Goal: Navigation & Orientation: Find specific page/section

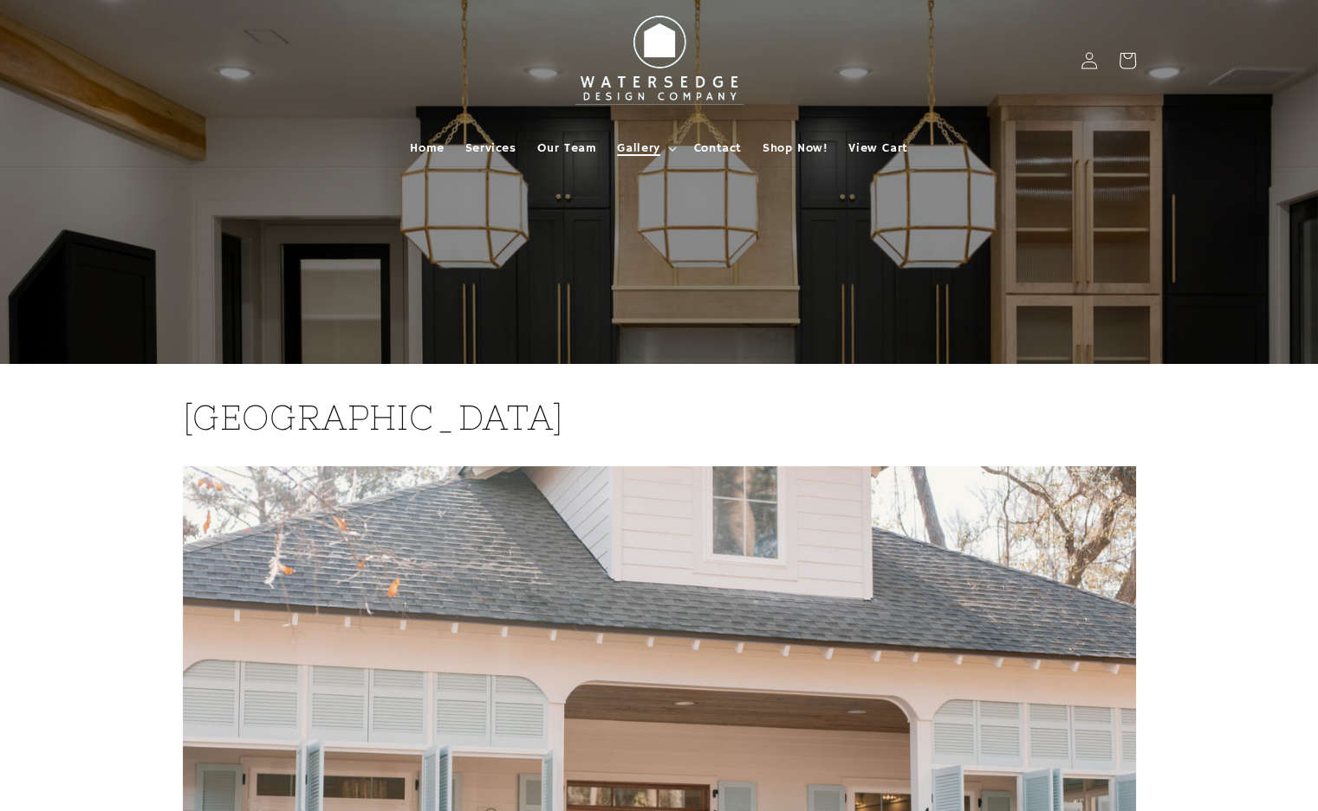
click at [633, 146] on span "Gallery" at bounding box center [638, 148] width 42 height 16
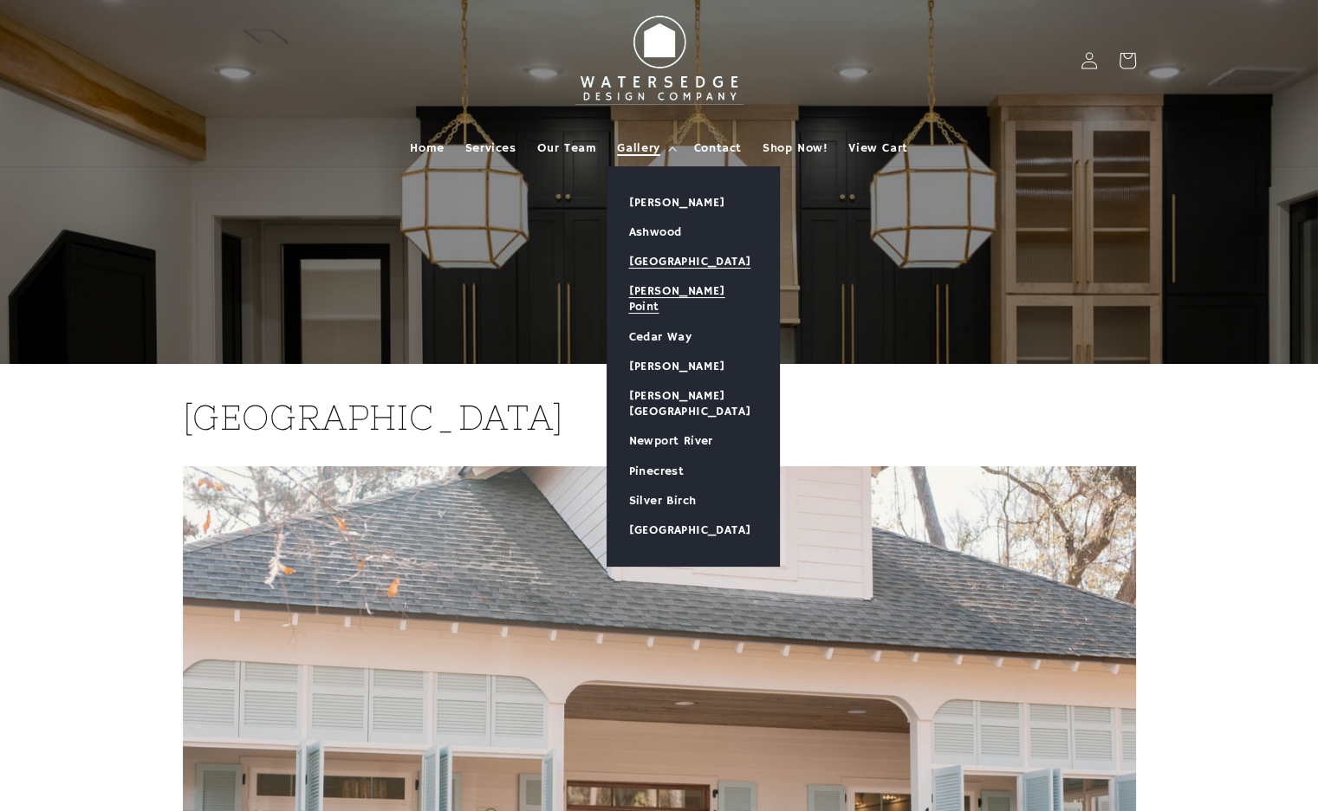
click at [641, 295] on link "[PERSON_NAME] Point" at bounding box center [693, 298] width 172 height 45
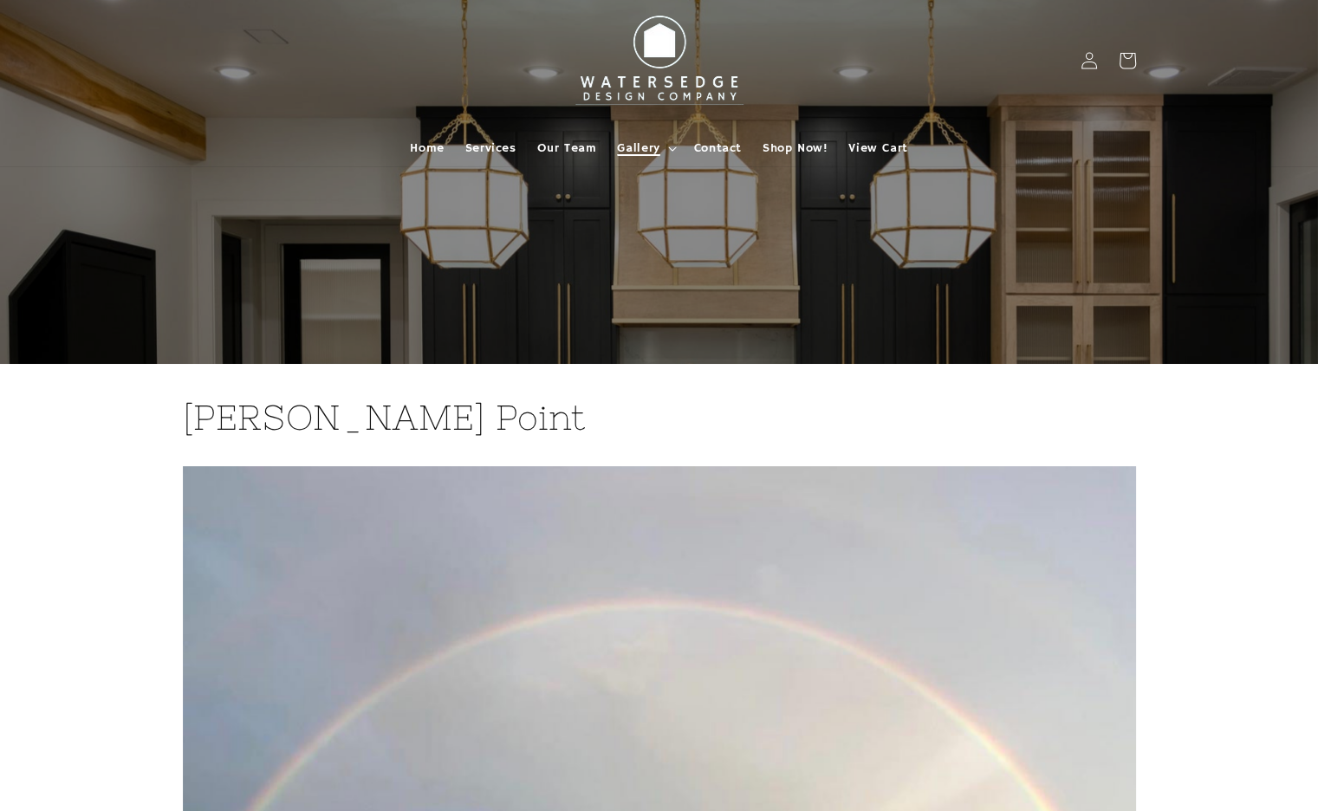
click at [641, 144] on span "Gallery" at bounding box center [638, 148] width 42 height 16
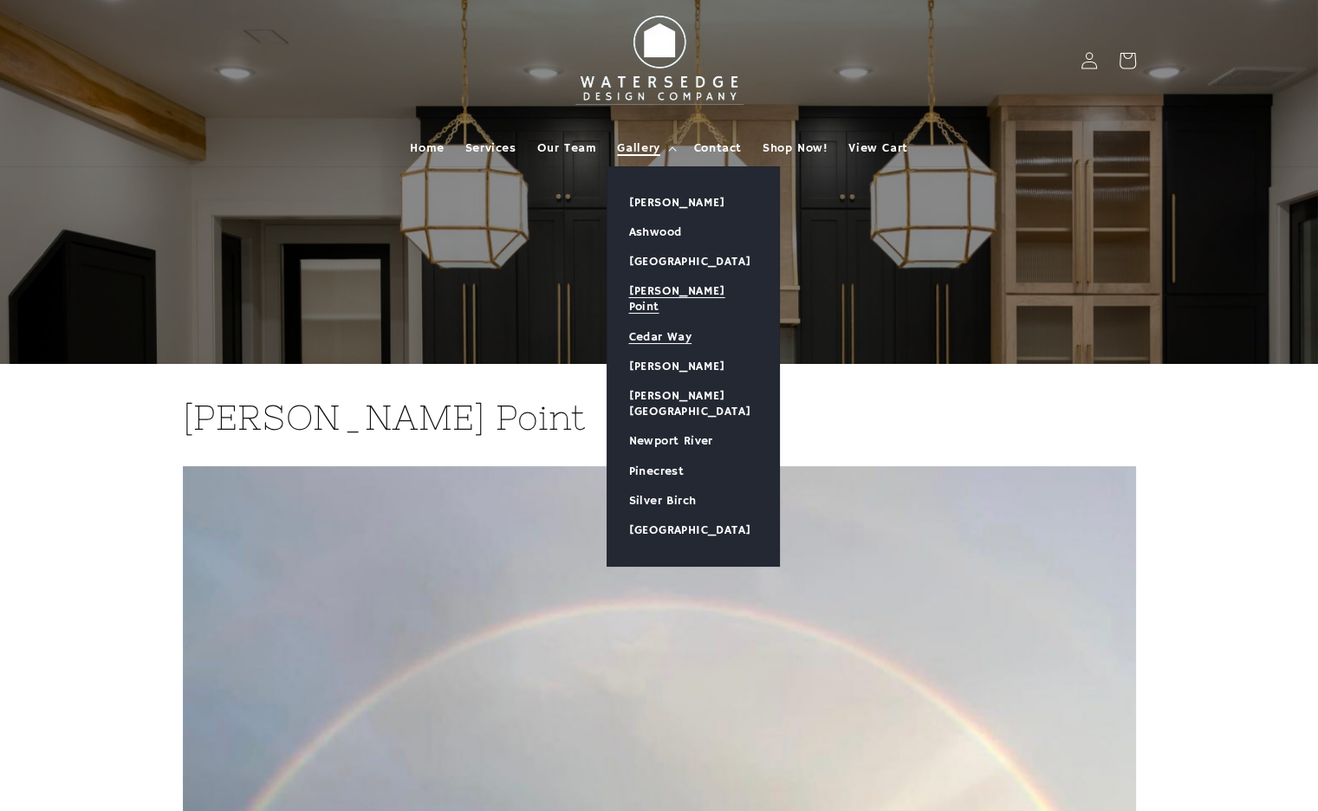
click at [647, 322] on link "Cedar Way" at bounding box center [693, 336] width 172 height 29
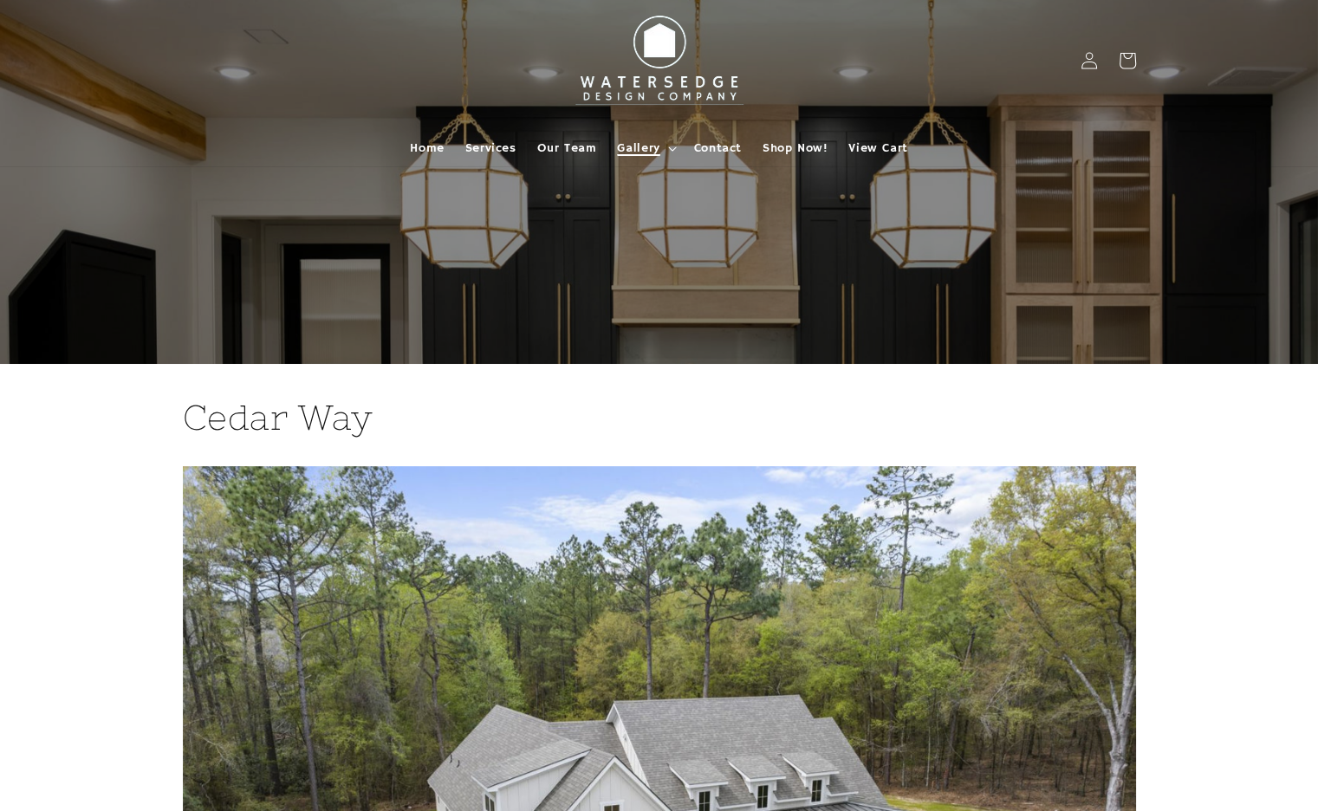
click at [652, 143] on span "Gallery" at bounding box center [638, 148] width 42 height 16
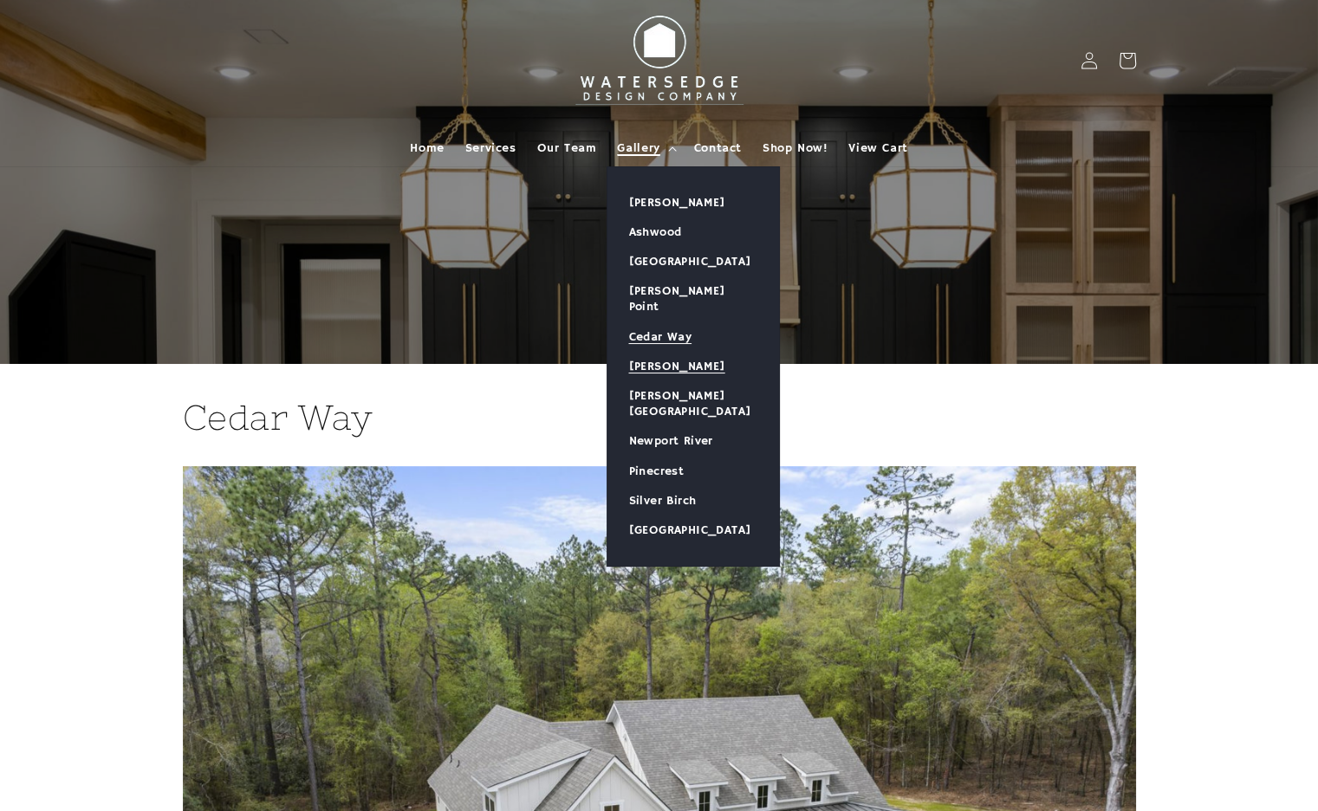
click at [653, 352] on link "[PERSON_NAME]" at bounding box center [693, 366] width 172 height 29
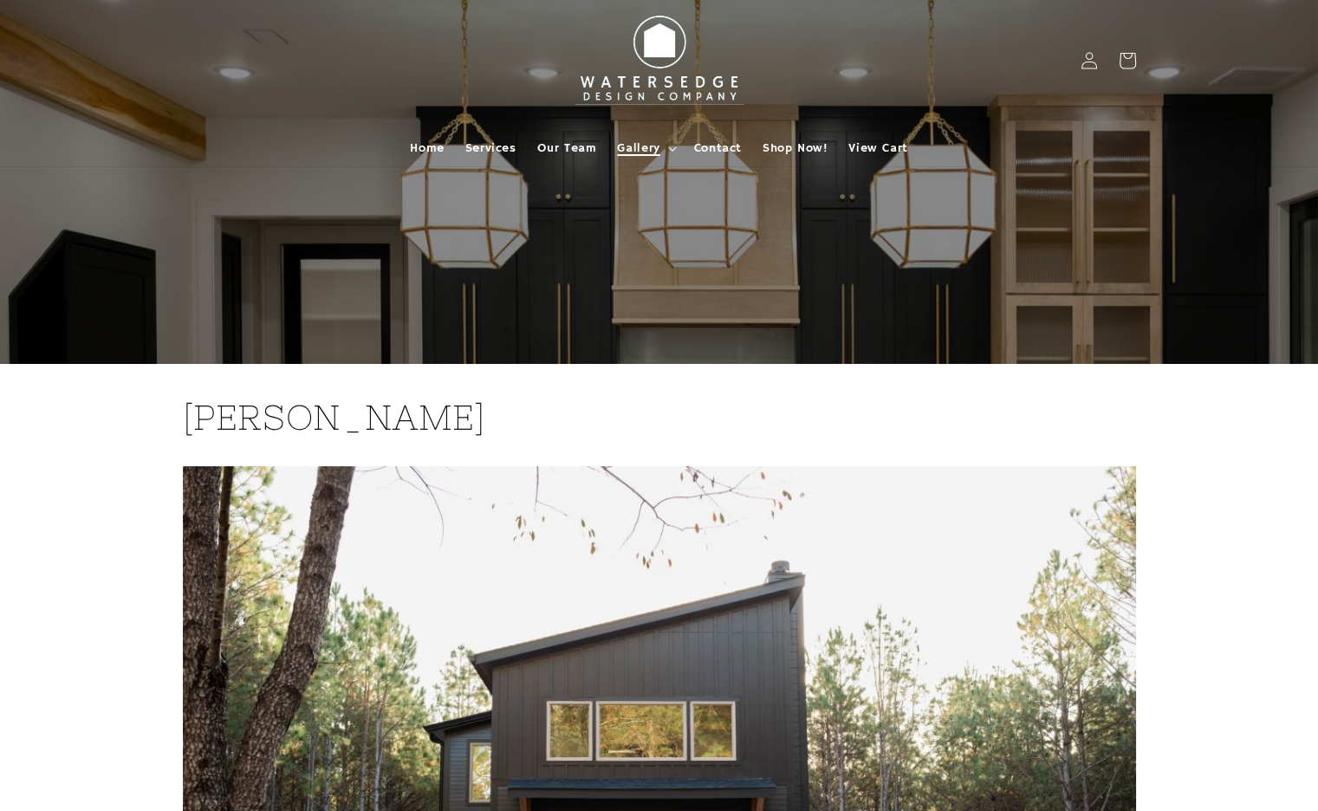
click at [640, 146] on span "Gallery" at bounding box center [638, 148] width 42 height 16
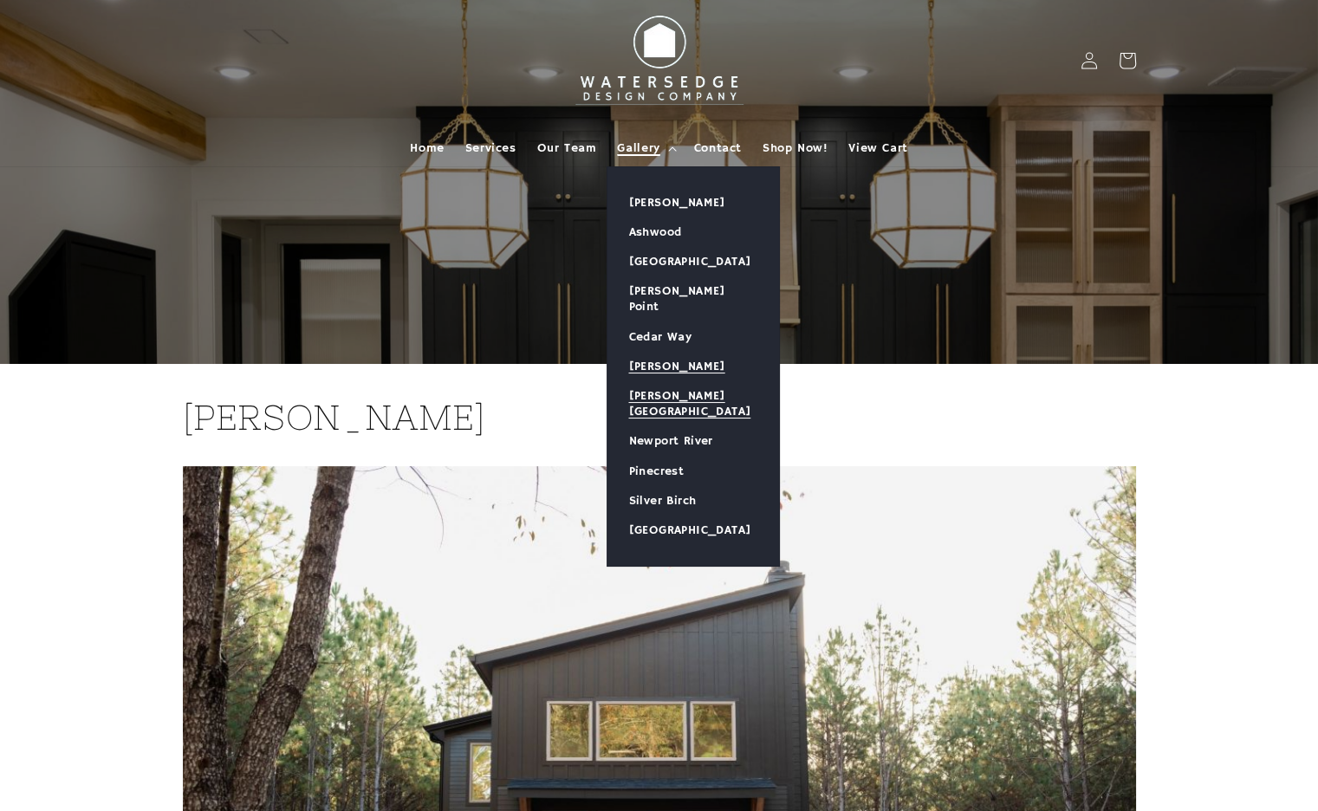
click at [644, 381] on link "[PERSON_NAME][GEOGRAPHIC_DATA]" at bounding box center [693, 403] width 172 height 45
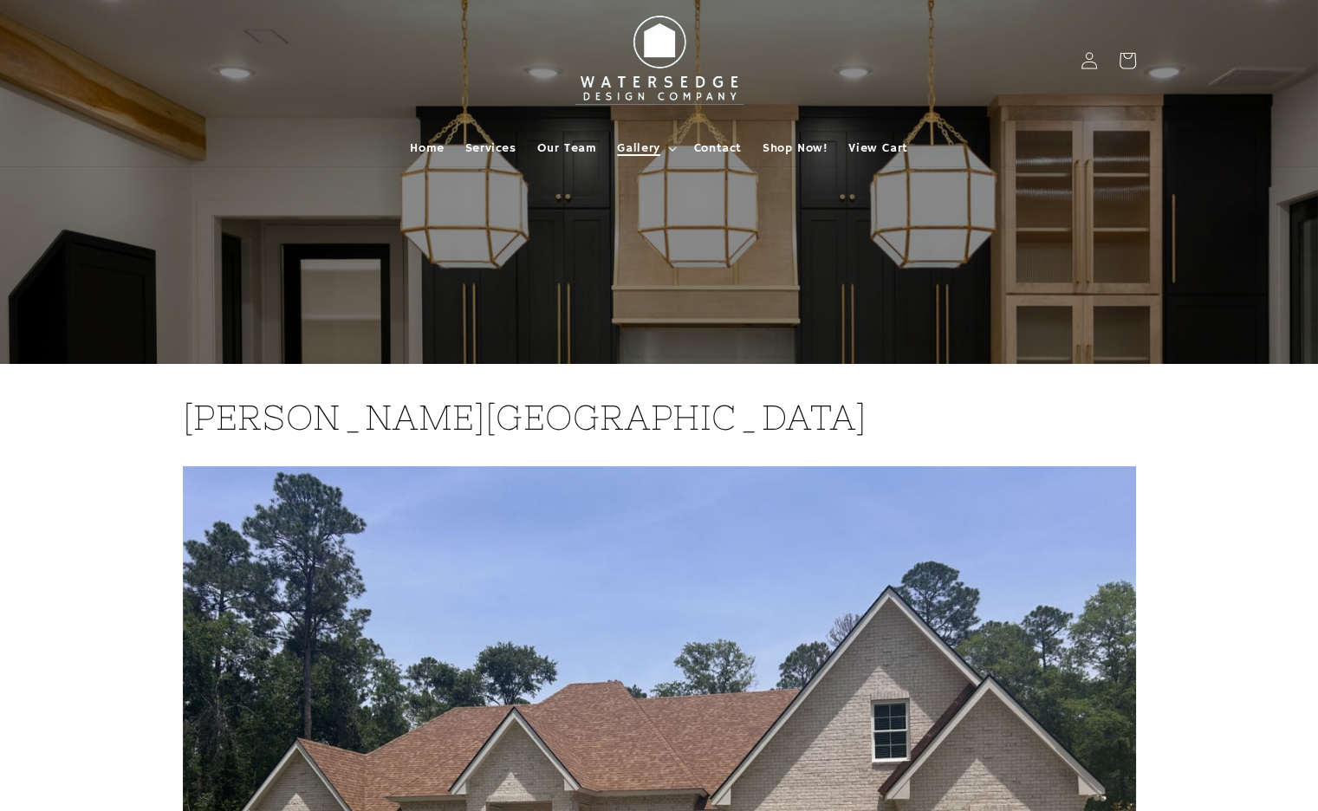
click at [625, 146] on span "Gallery" at bounding box center [638, 148] width 42 height 16
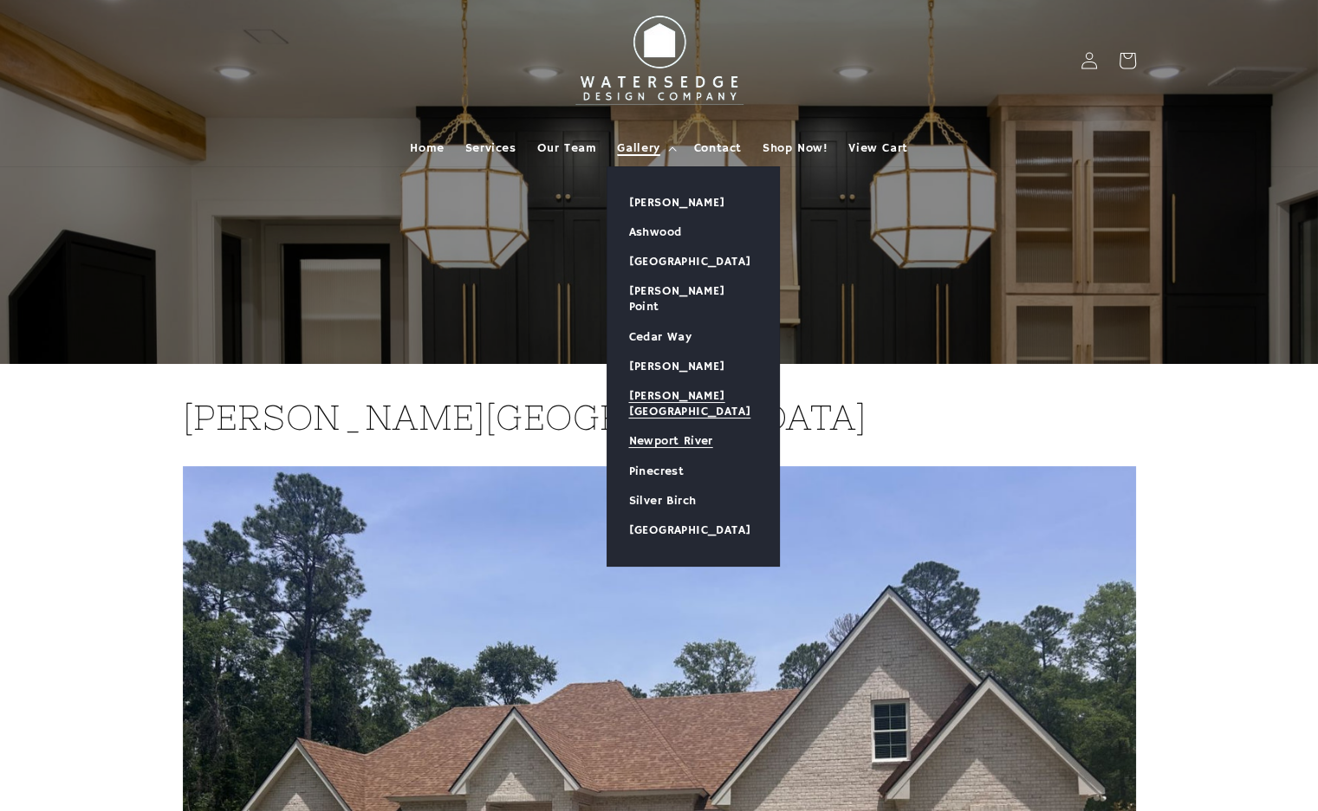
click at [646, 426] on link "Newport River" at bounding box center [693, 440] width 172 height 29
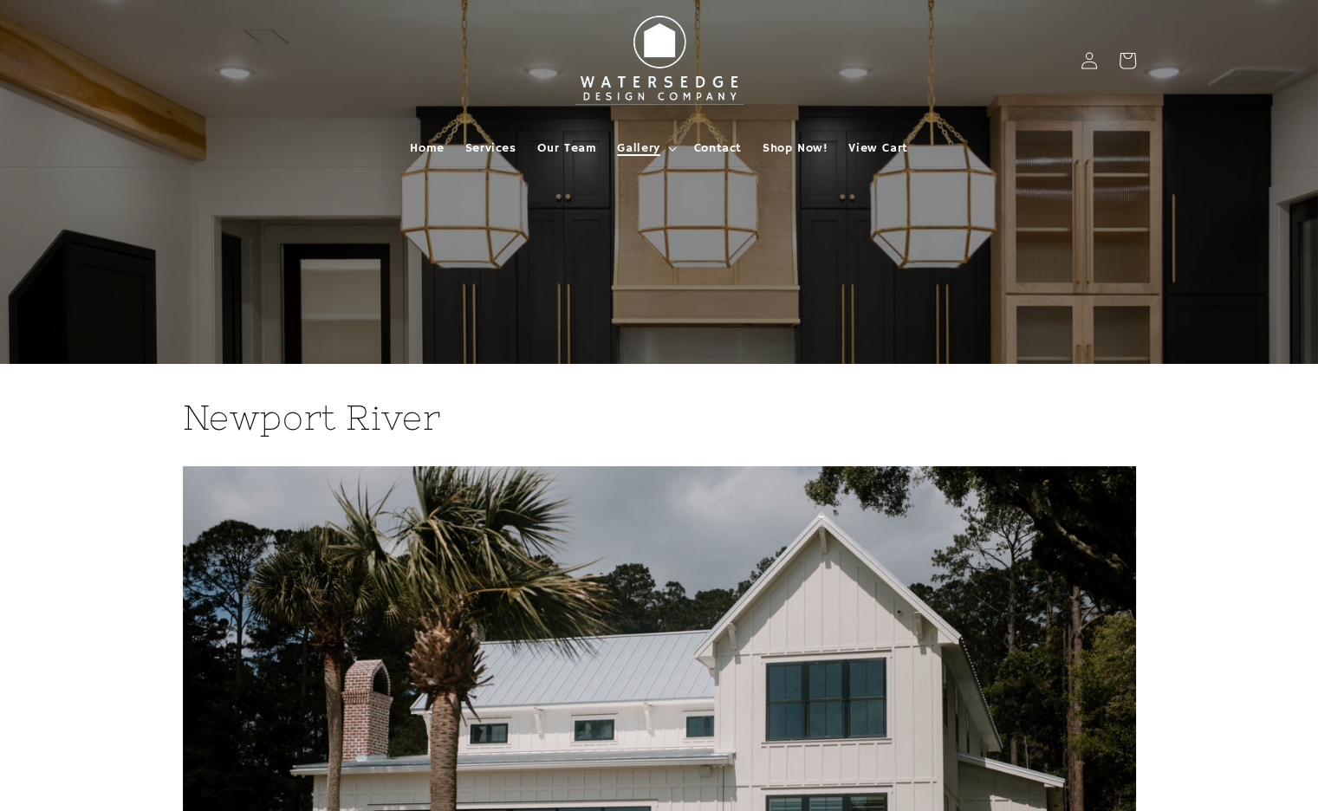
click at [651, 146] on span "Gallery" at bounding box center [638, 148] width 42 height 16
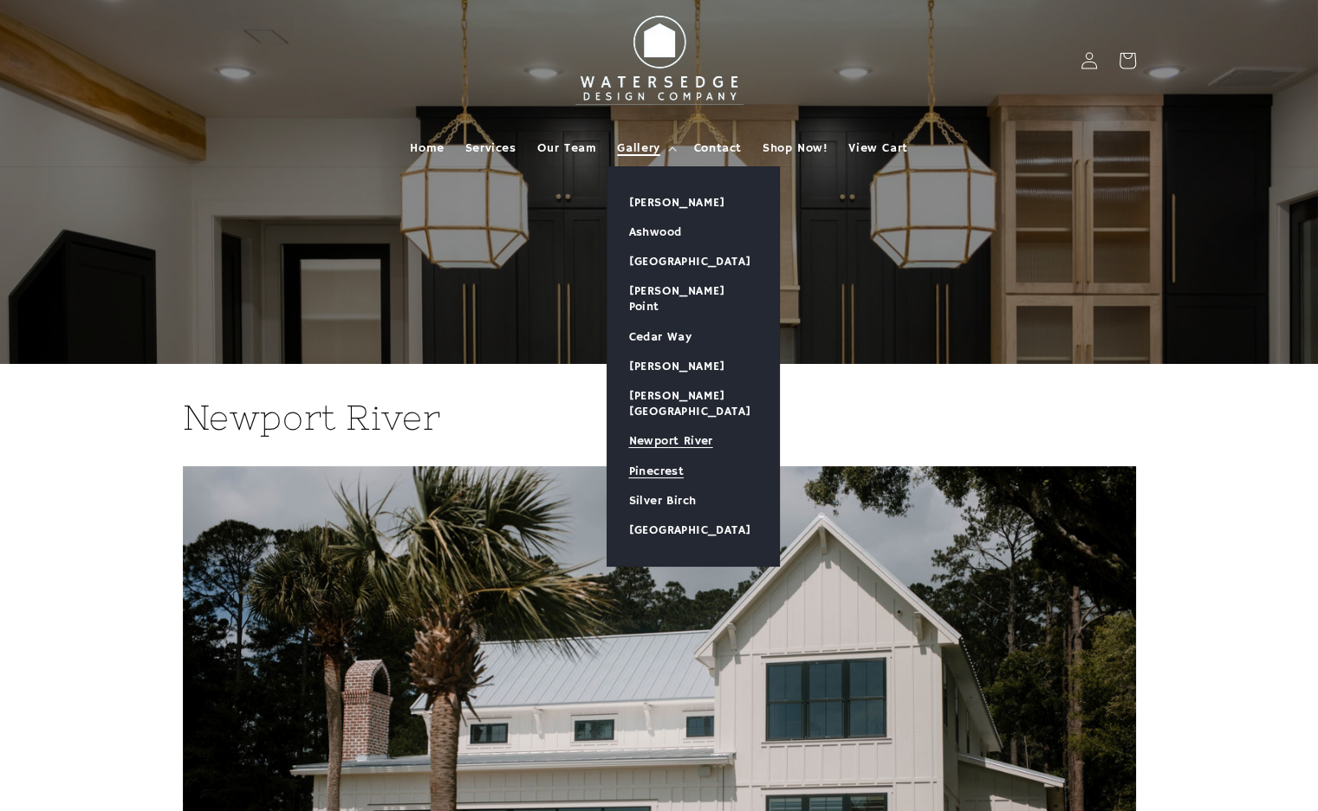
click at [645, 457] on link "Pinecrest" at bounding box center [693, 471] width 172 height 29
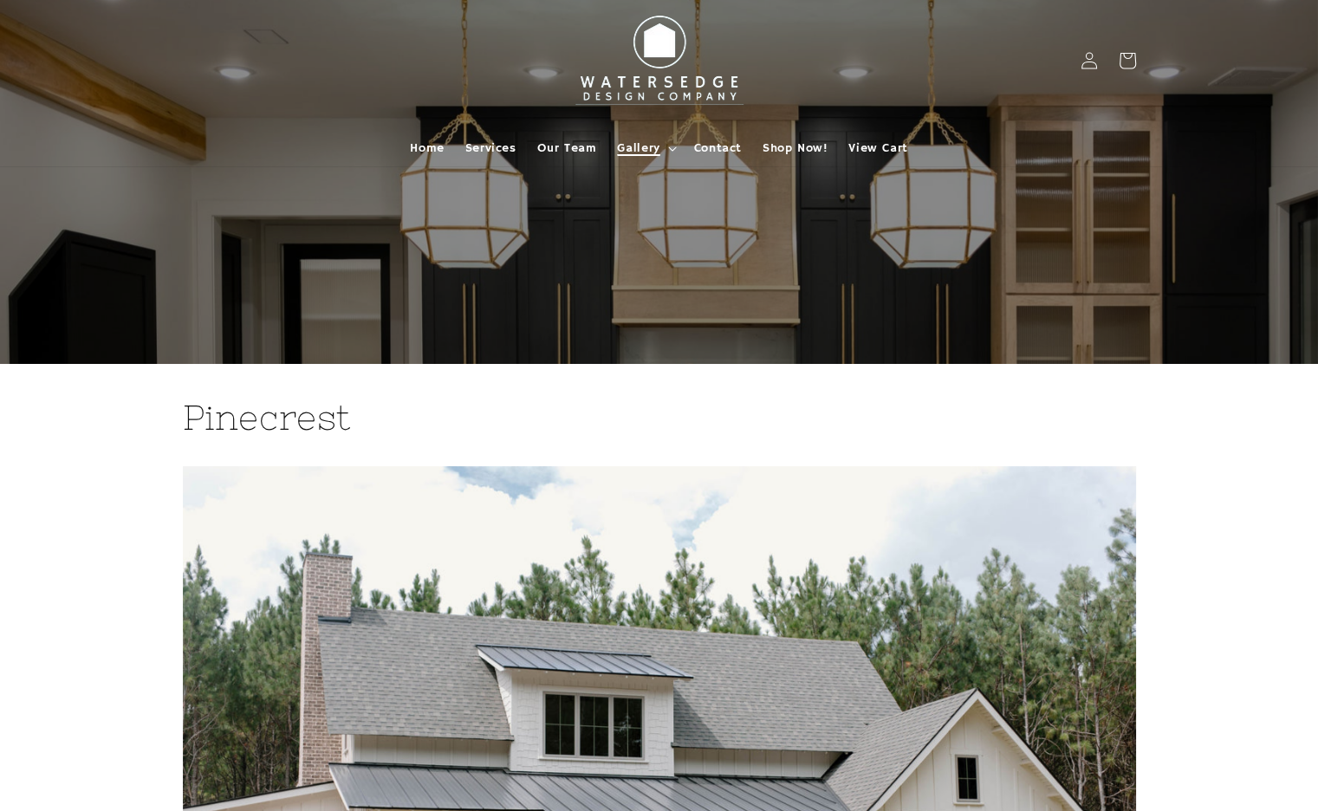
drag, startPoint x: 639, startPoint y: 144, endPoint x: 625, endPoint y: 137, distance: 15.5
drag, startPoint x: 625, startPoint y: 137, endPoint x: 624, endPoint y: 146, distance: 8.8
click at [624, 146] on span "Gallery" at bounding box center [638, 148] width 42 height 16
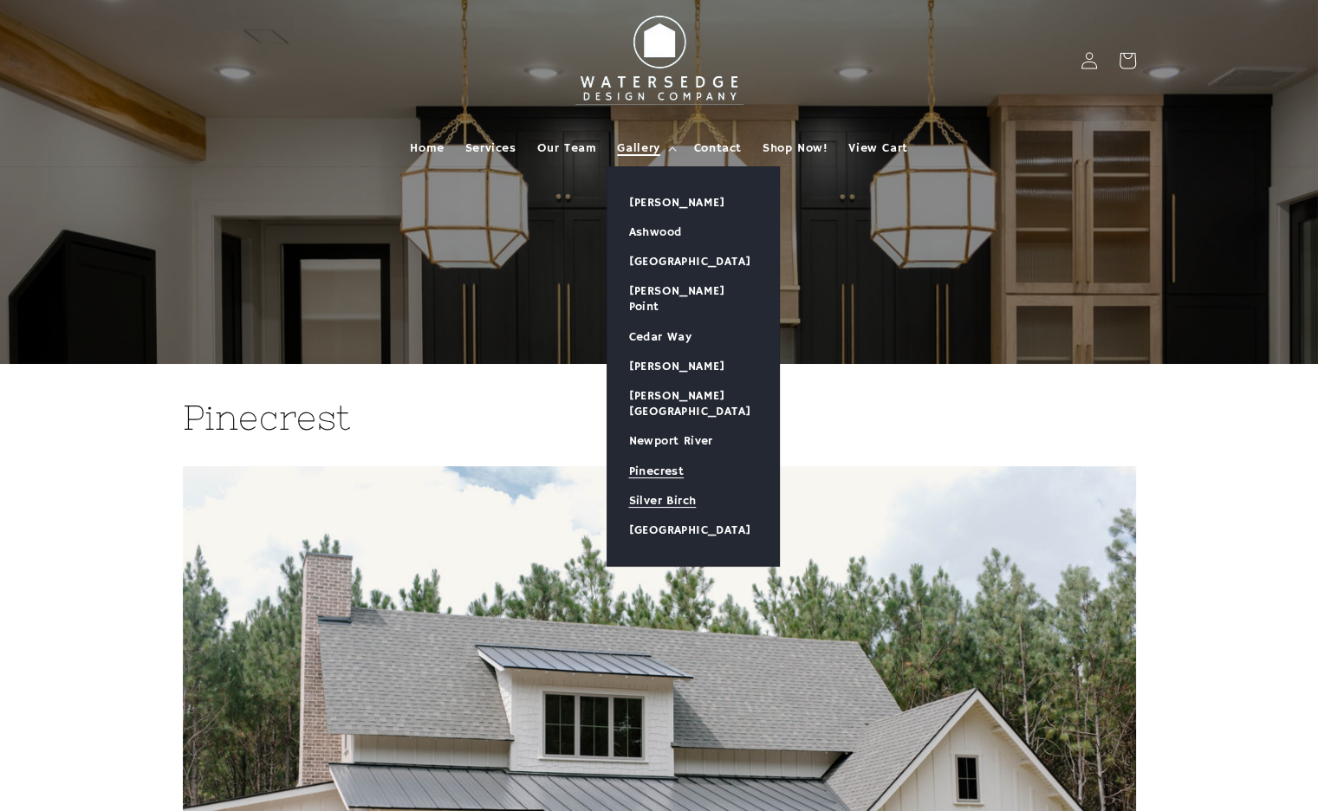
click at [669, 486] on link "Silver Birch" at bounding box center [693, 500] width 172 height 29
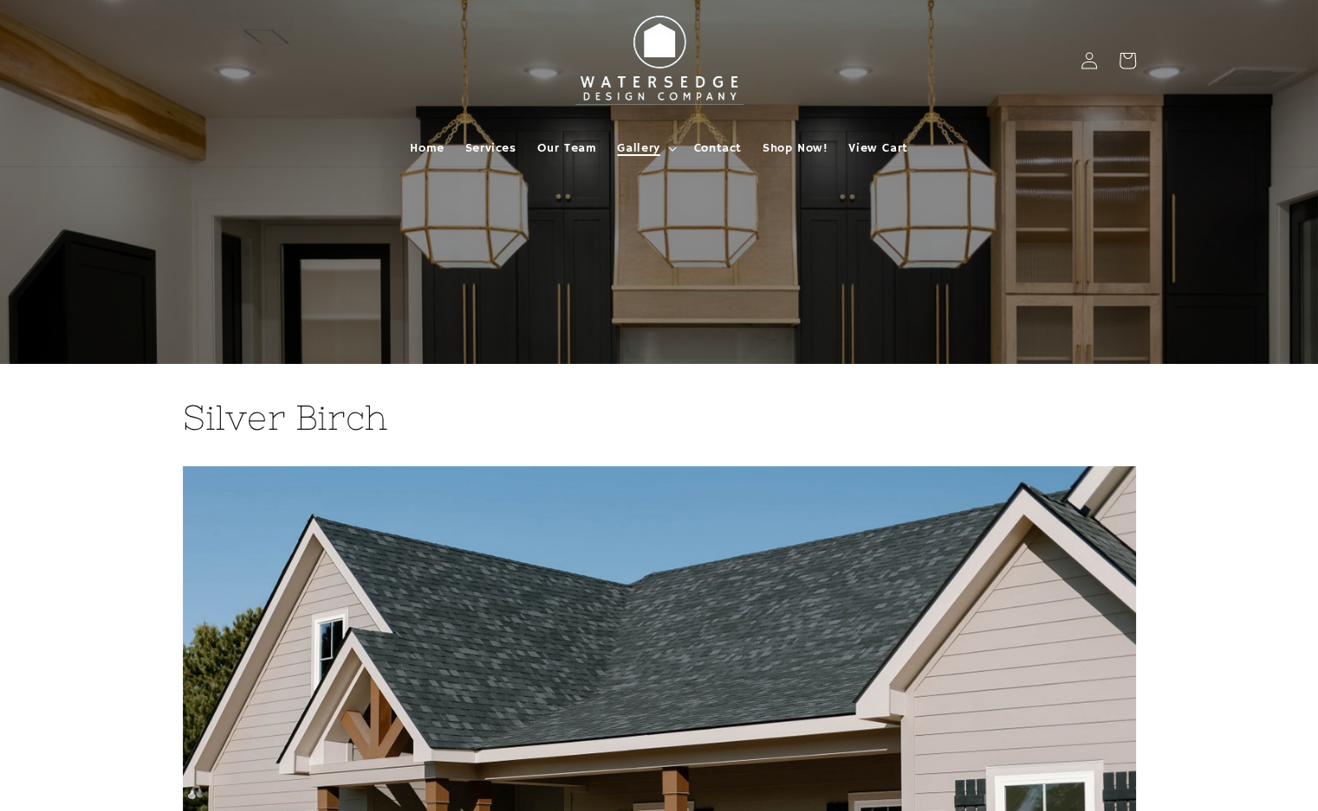
click at [628, 145] on span "Gallery" at bounding box center [638, 148] width 42 height 16
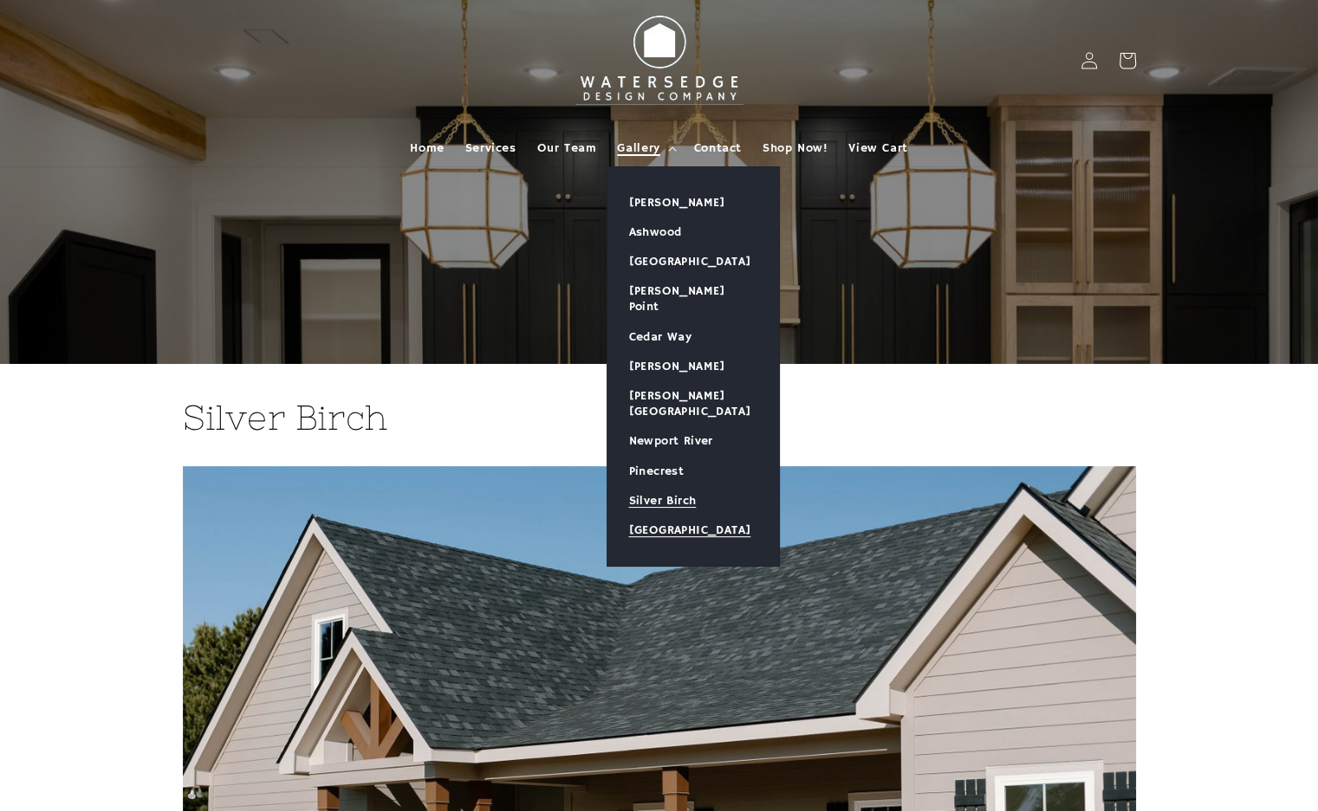
click at [651, 515] on link "[GEOGRAPHIC_DATA]" at bounding box center [693, 529] width 172 height 29
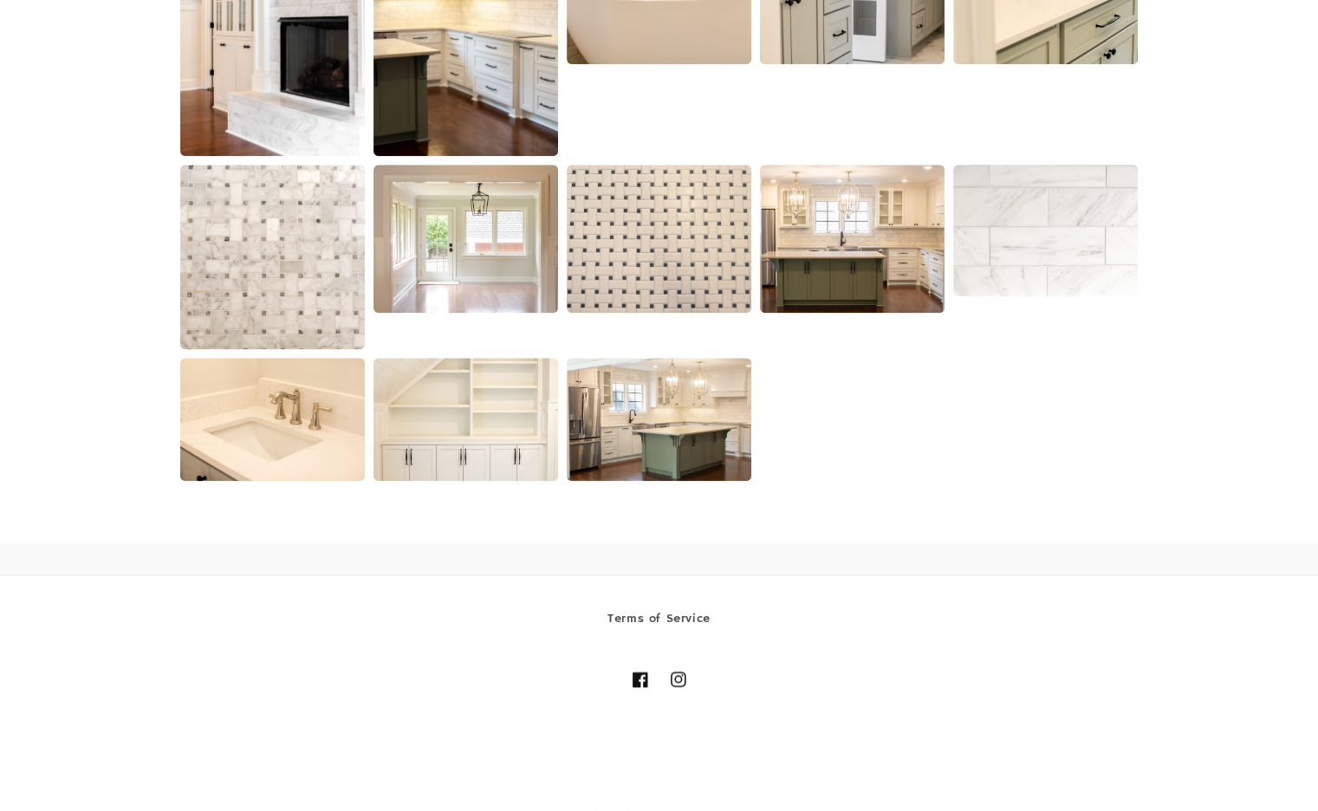
scroll to position [1976, 0]
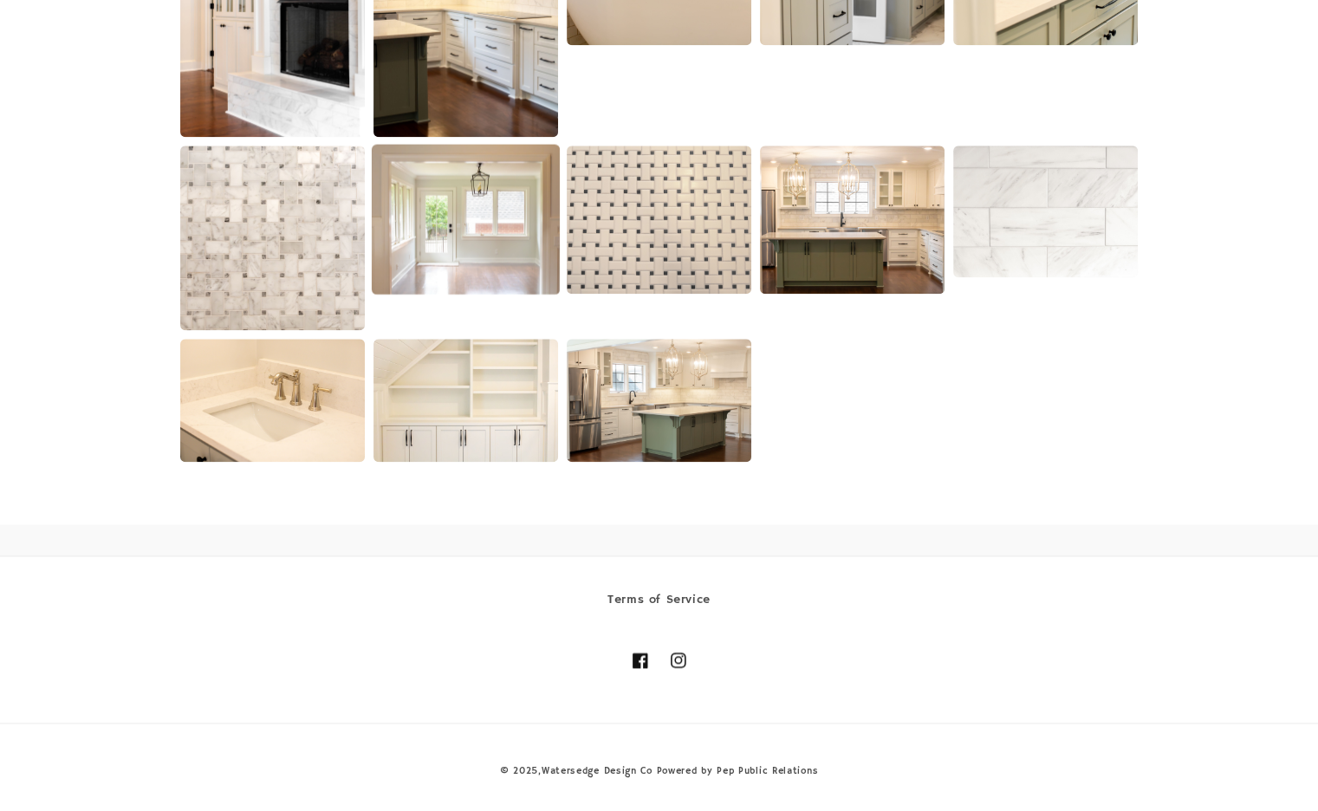
click at [399, 225] on img at bounding box center [466, 219] width 188 height 151
